Goal: Find specific page/section: Find specific page/section

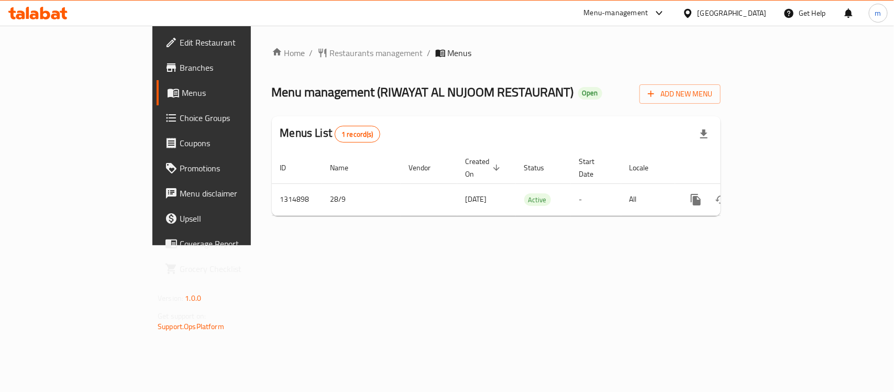
click at [47, 17] on icon at bounding box center [45, 13] width 10 height 13
click at [43, 9] on icon at bounding box center [37, 13] width 59 height 13
click at [59, 14] on icon at bounding box center [55, 14] width 9 height 9
click at [30, 16] on icon at bounding box center [34, 14] width 9 height 9
